Goal: Check status: Check status

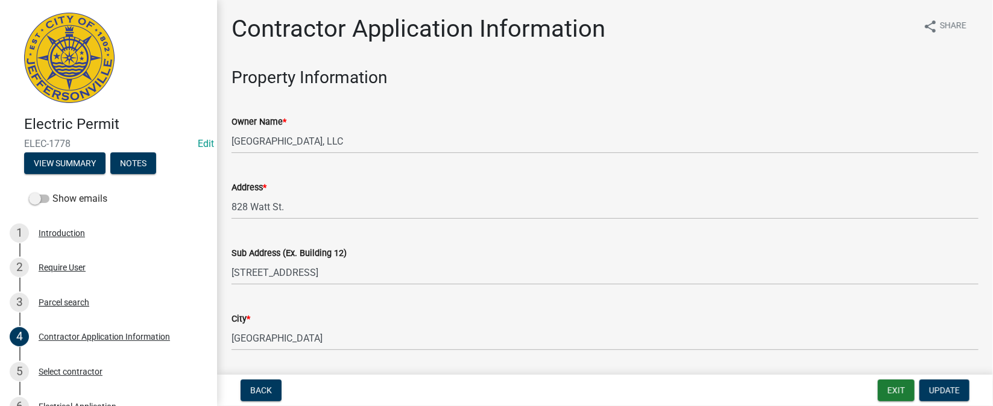
scroll to position [629, 0]
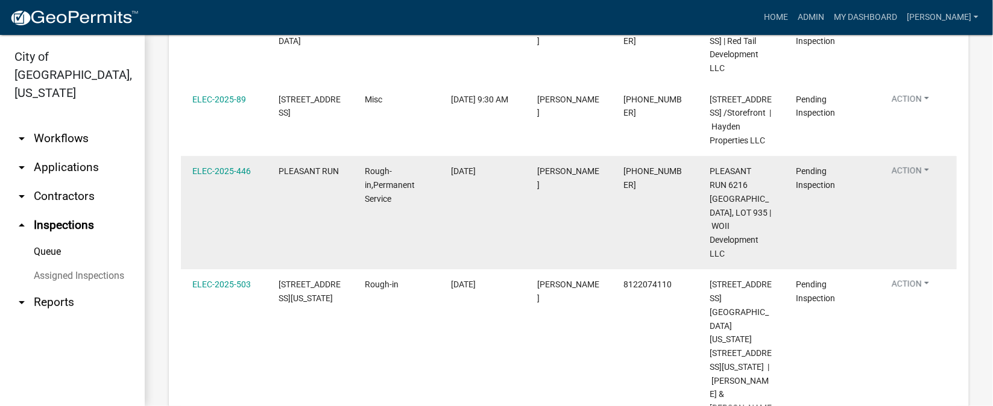
scroll to position [451, 0]
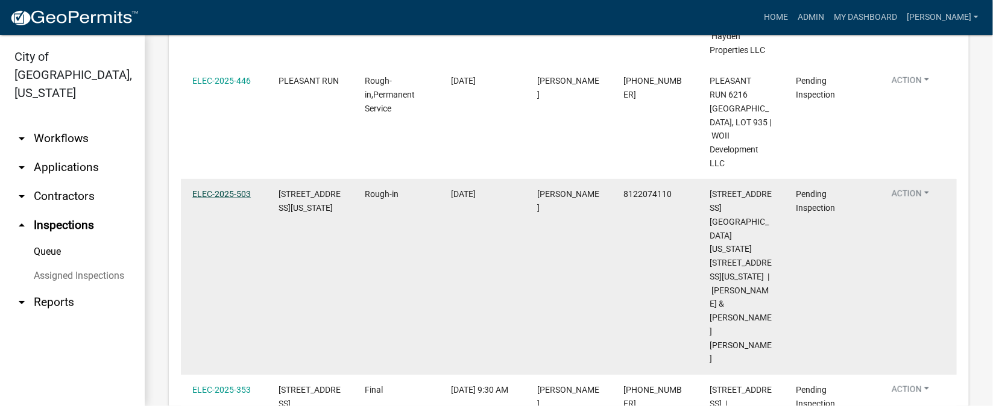
click at [221, 199] on link "ELEC-2025-503" at bounding box center [221, 194] width 58 height 10
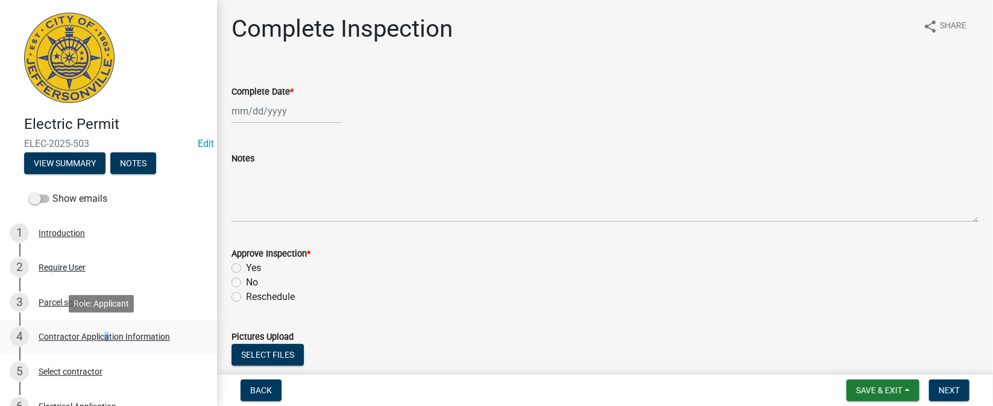
click at [100, 341] on div "Contractor Application Information" at bounding box center [104, 337] width 131 height 8
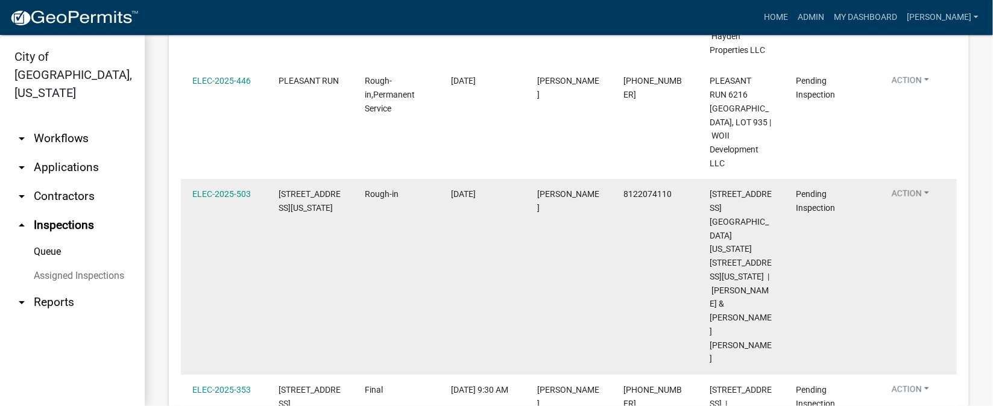
scroll to position [506, 0]
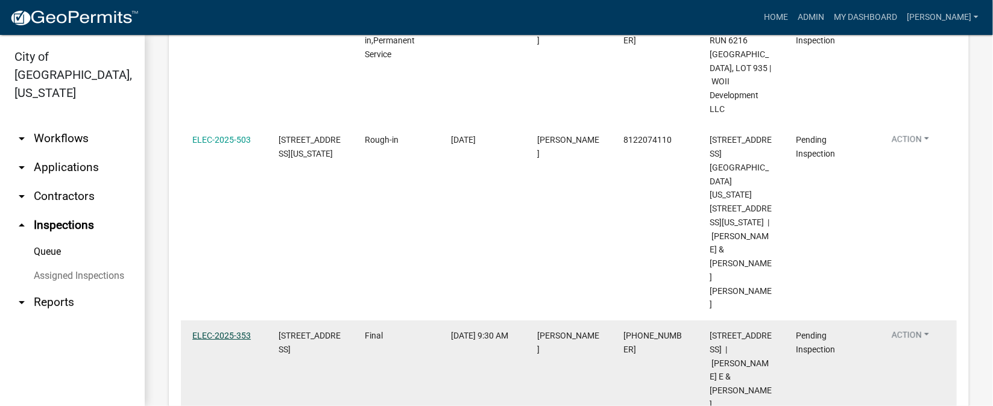
click at [229, 331] on link "ELEC-2025-353" at bounding box center [221, 336] width 58 height 10
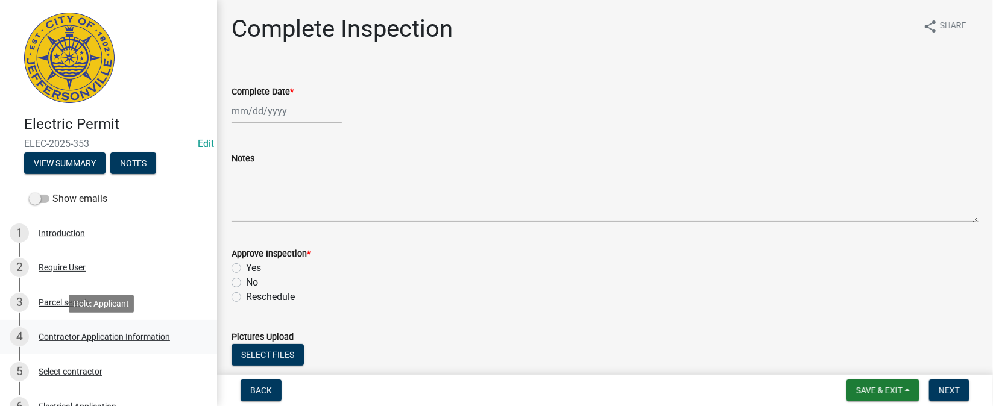
click at [141, 338] on div "Contractor Application Information" at bounding box center [104, 337] width 131 height 8
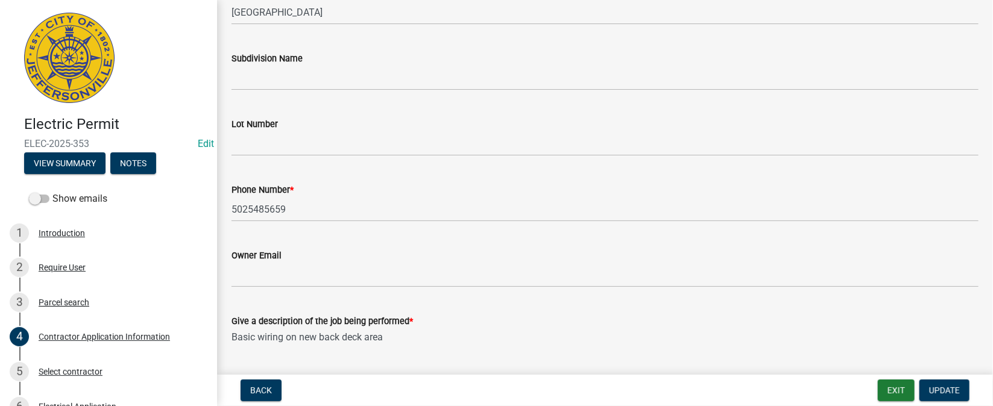
scroll to position [361, 0]
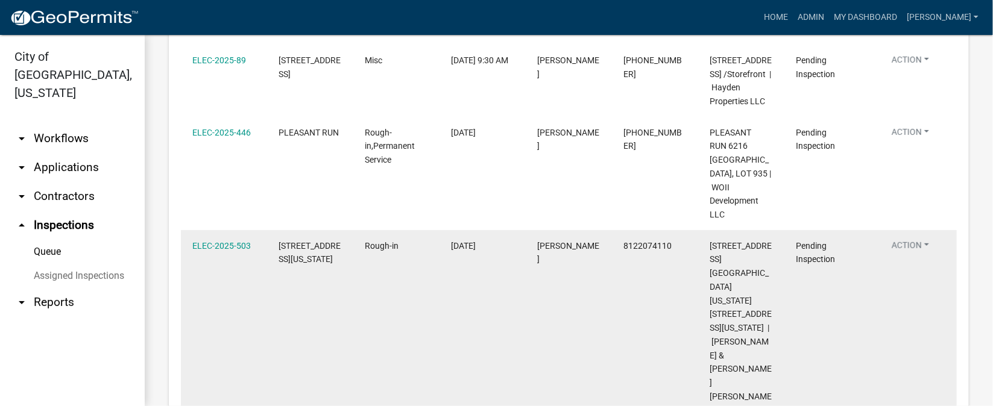
scroll to position [302, 0]
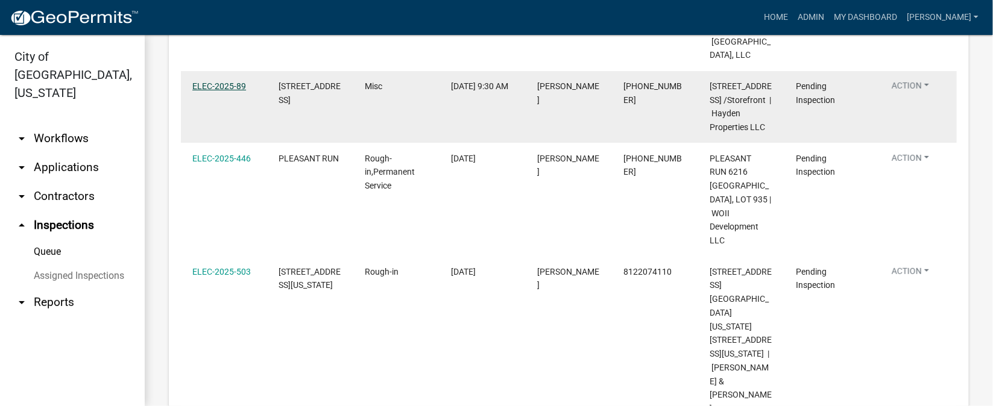
click at [217, 87] on link "ELEC-2025-89" at bounding box center [219, 86] width 54 height 10
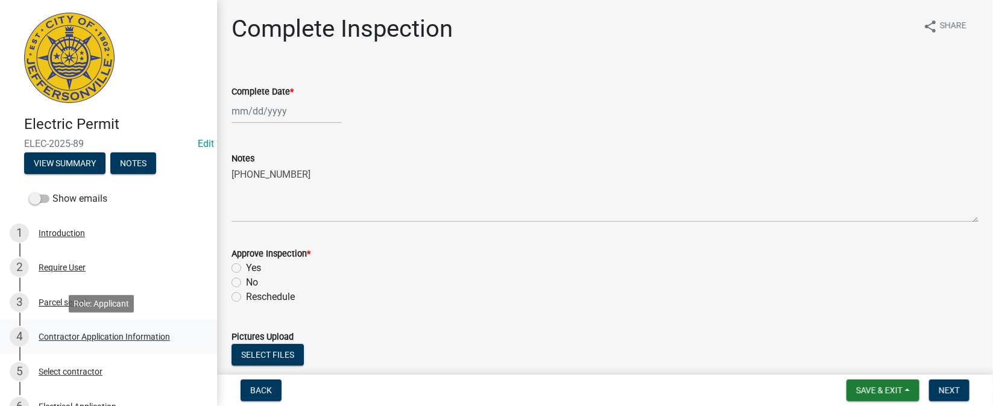
click at [101, 337] on div "Contractor Application Information" at bounding box center [104, 337] width 131 height 8
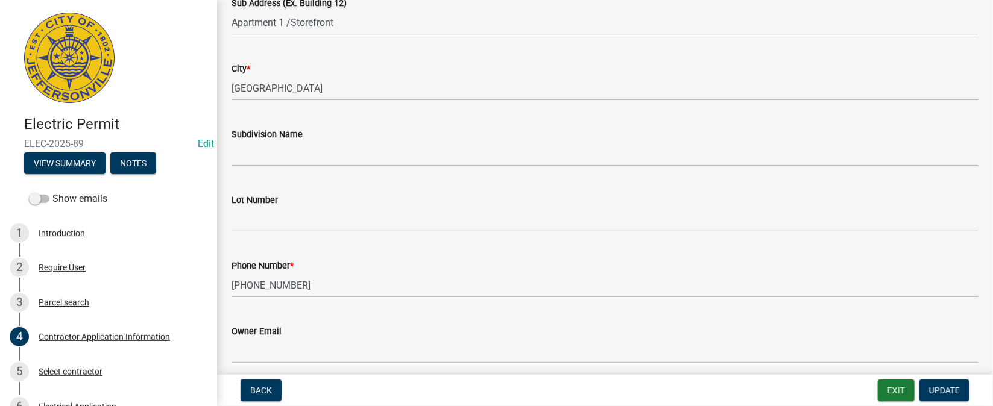
scroll to position [271, 0]
